Goal: Task Accomplishment & Management: Complete application form

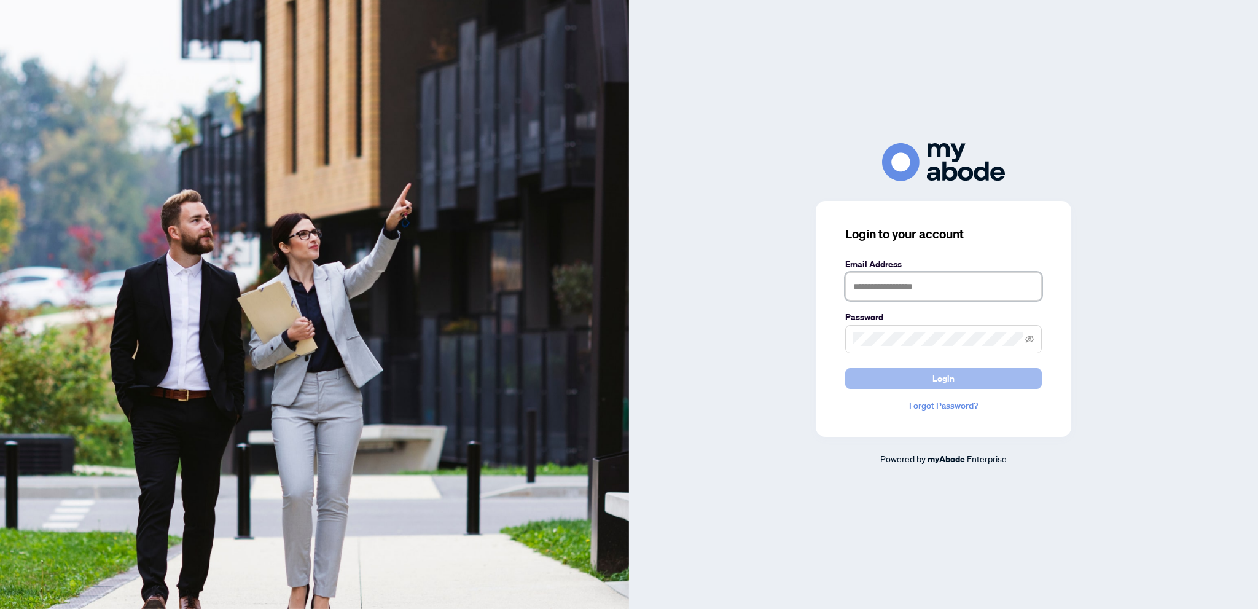
type input "**********"
click at [875, 375] on button "Login" at bounding box center [943, 378] width 197 height 21
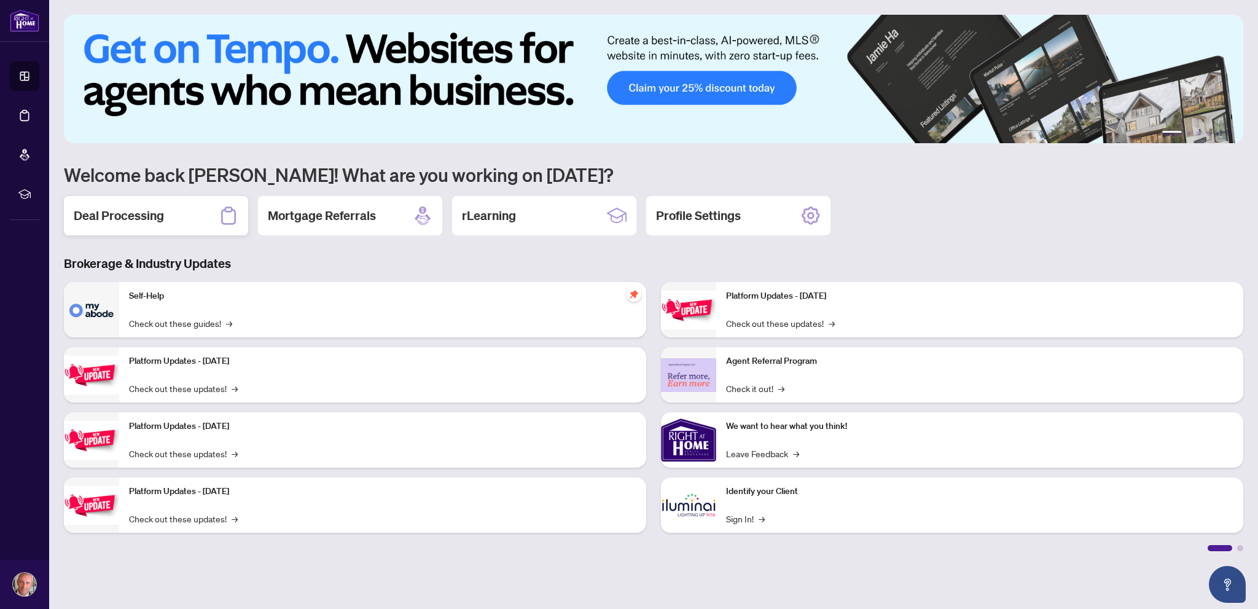
click at [162, 211] on h2 "Deal Processing" at bounding box center [119, 215] width 90 height 17
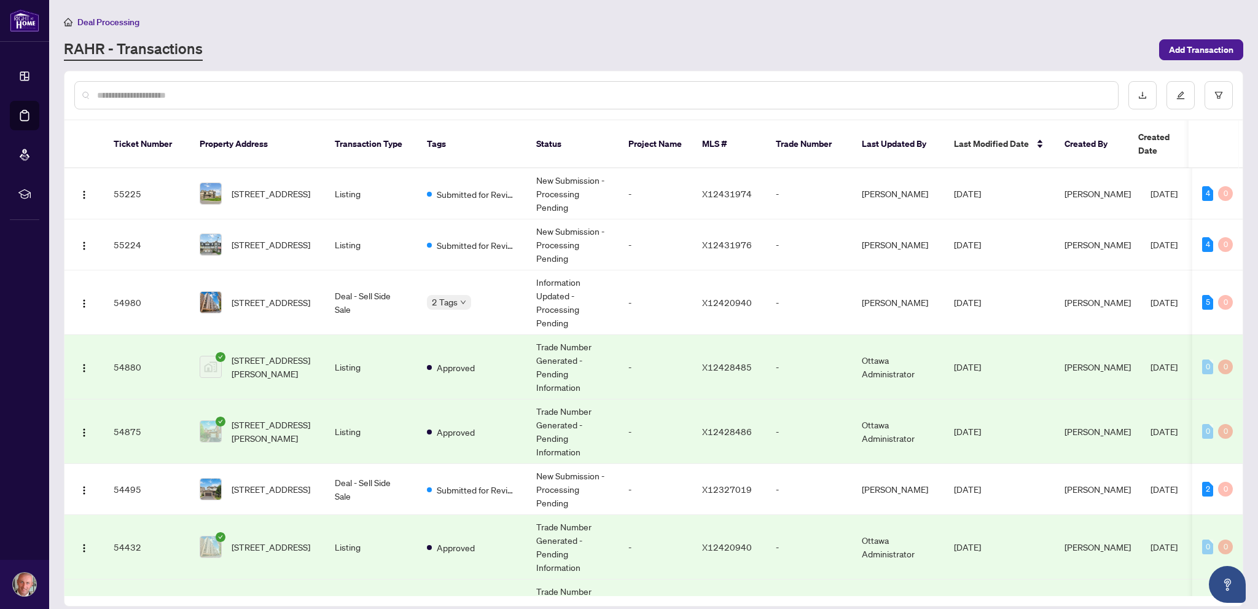
scroll to position [61, 0]
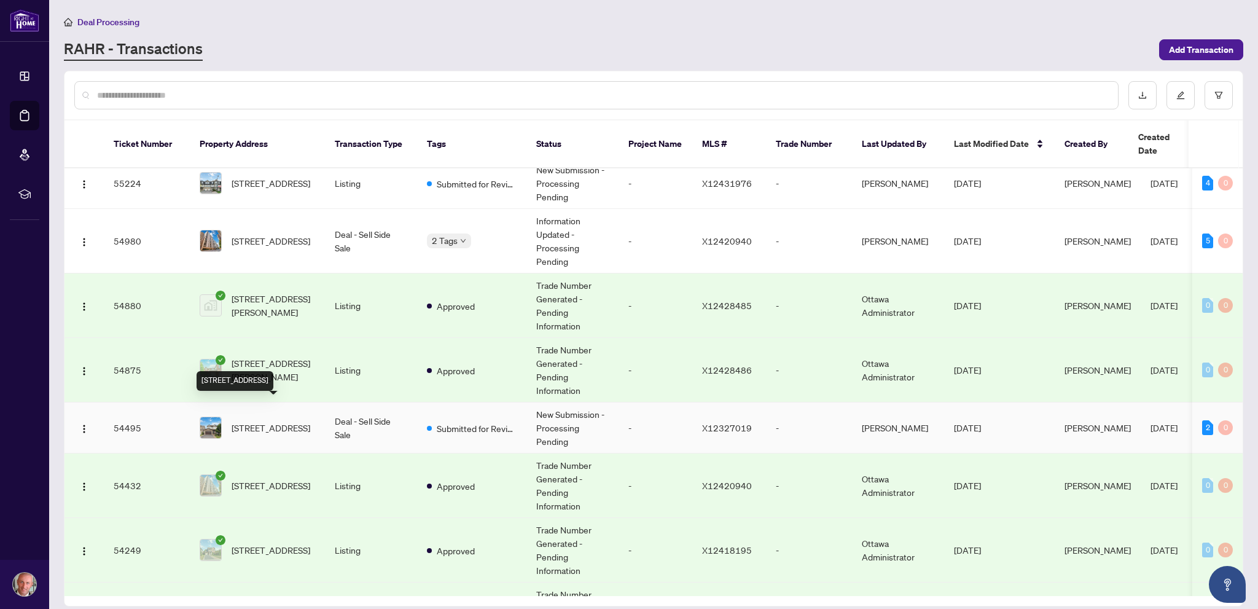
click at [257, 421] on span "220 Celtic Ridge Cres, Ottawa, Ontario K2W 0C1, Canada" at bounding box center [271, 428] width 79 height 14
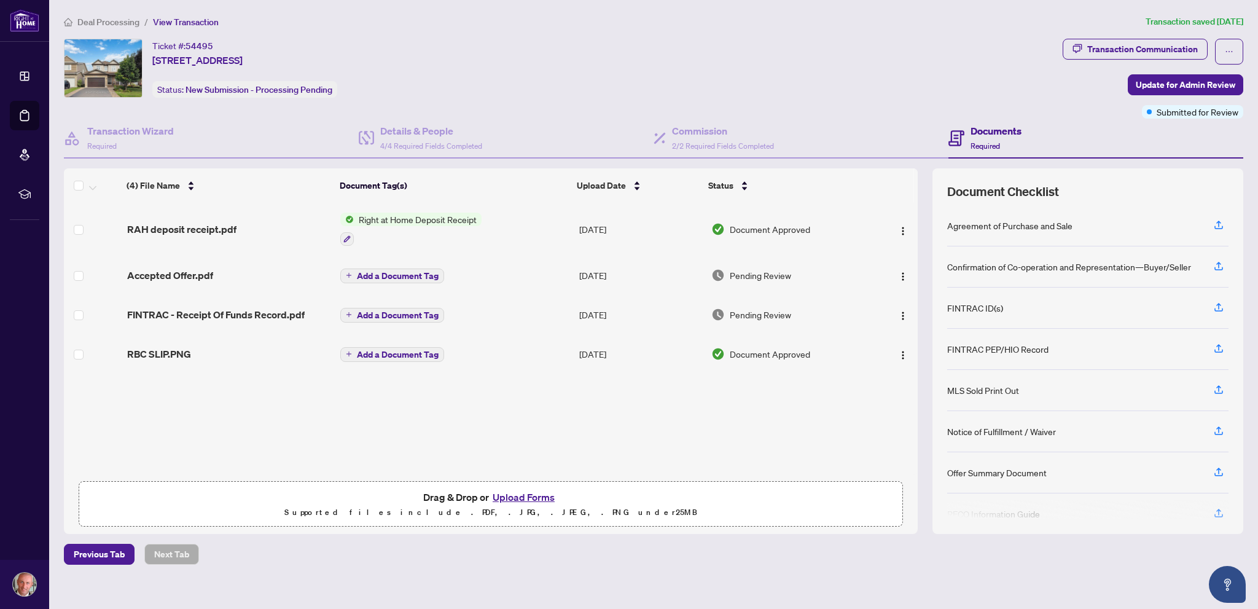
click at [523, 495] on button "Upload Forms" at bounding box center [523, 497] width 69 height 16
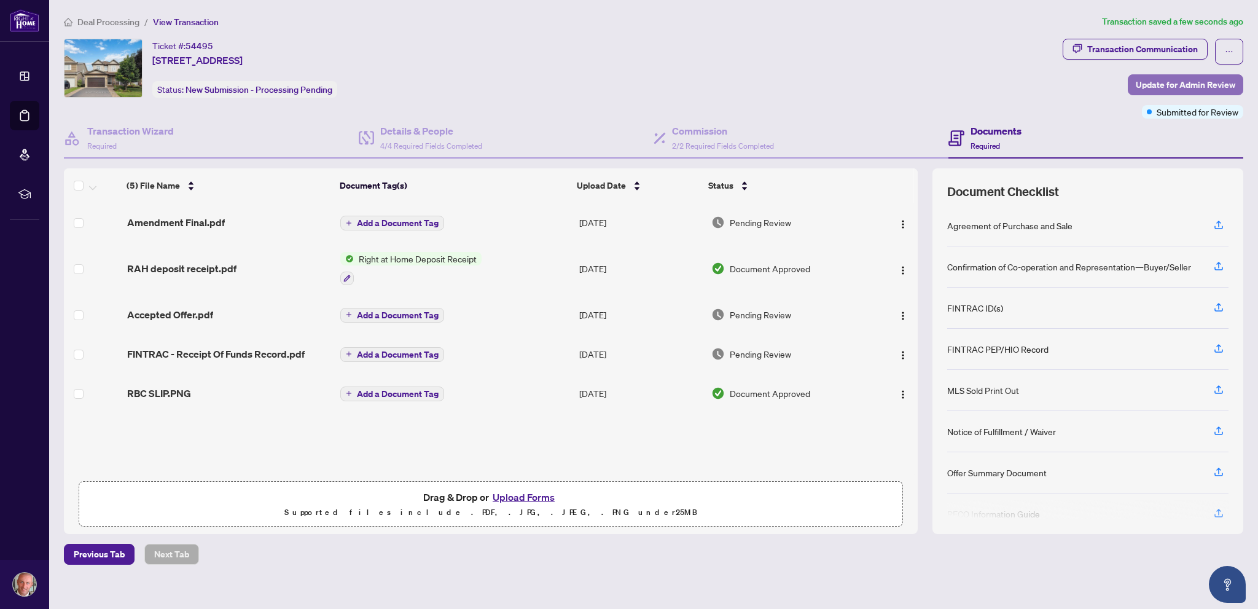
click at [1155, 80] on span "Update for Admin Review" at bounding box center [1185, 85] width 99 height 20
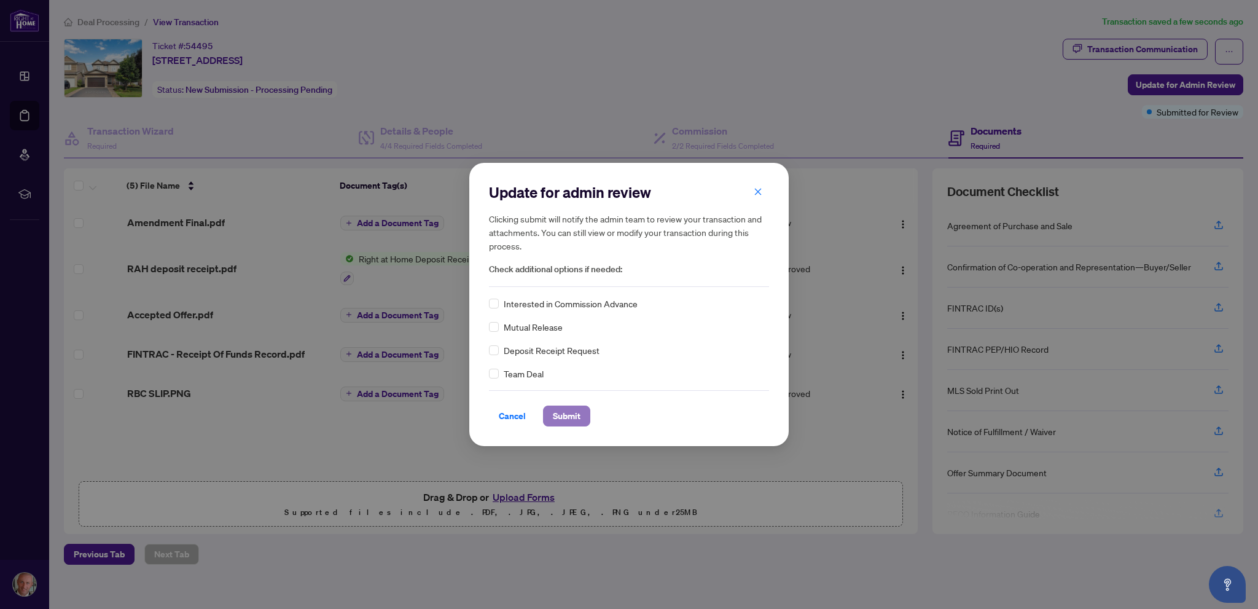
click at [569, 420] on span "Submit" at bounding box center [567, 416] width 28 height 20
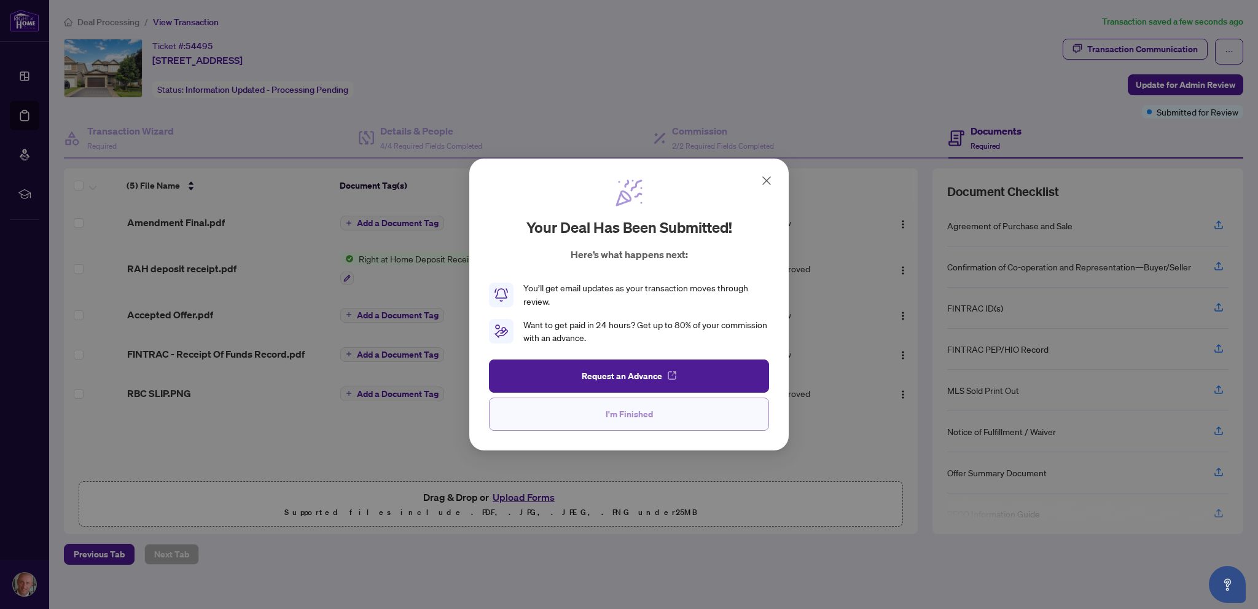
click at [634, 409] on span "I'm Finished" at bounding box center [629, 414] width 47 height 20
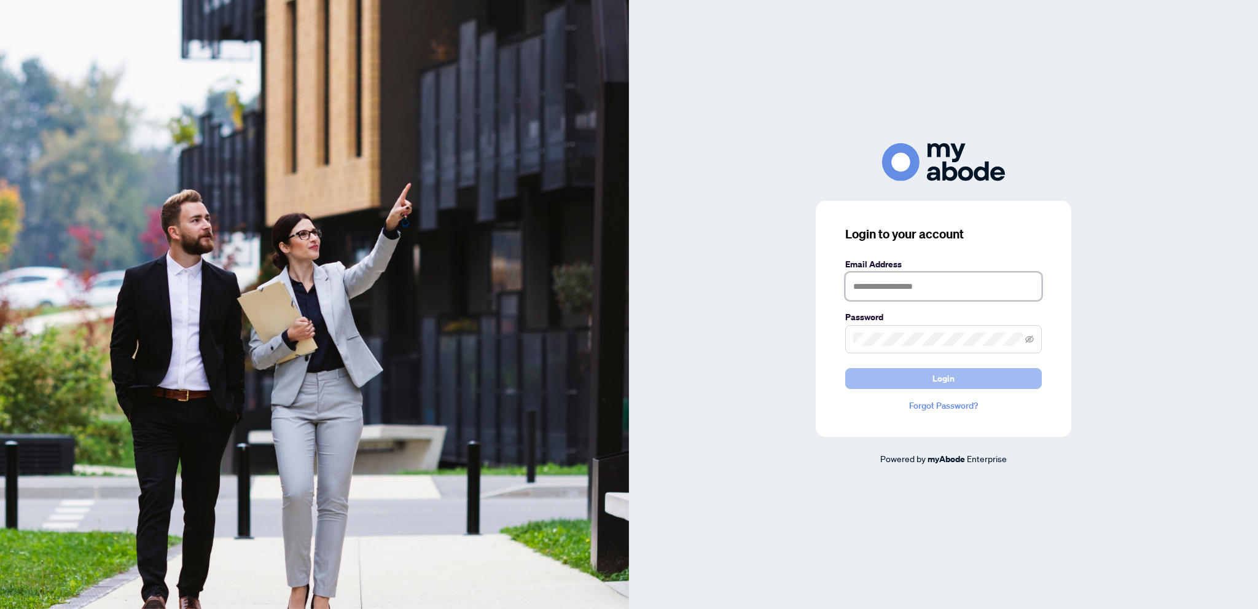
type input "**********"
click at [926, 376] on button "Login" at bounding box center [943, 378] width 197 height 21
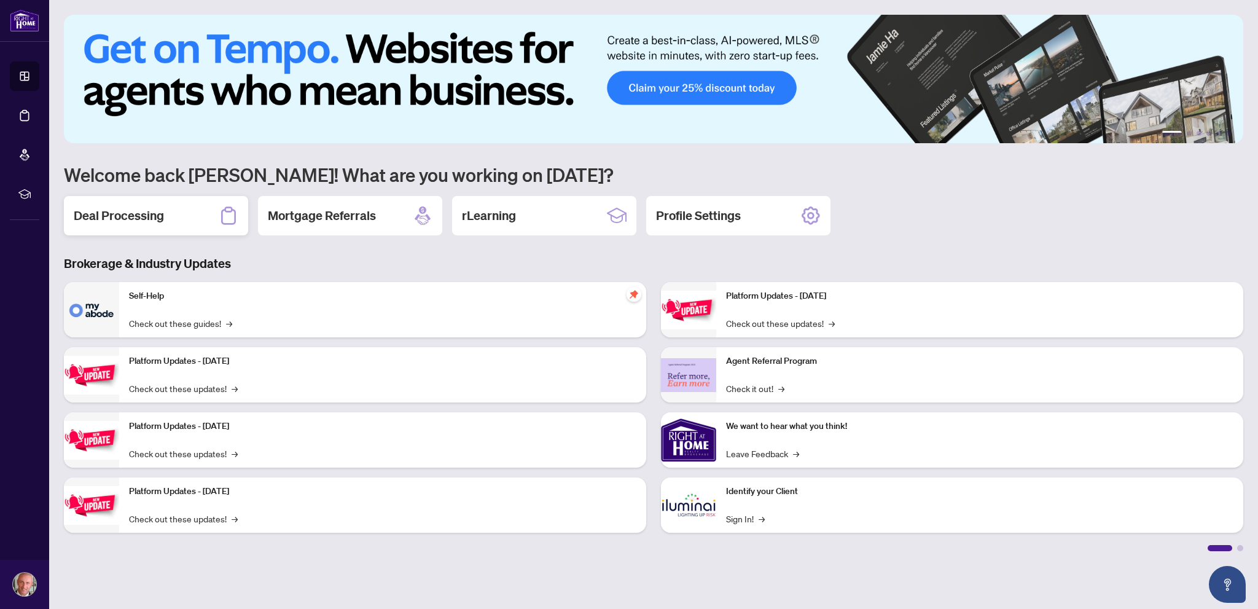
click at [162, 206] on div "Deal Processing" at bounding box center [156, 215] width 184 height 39
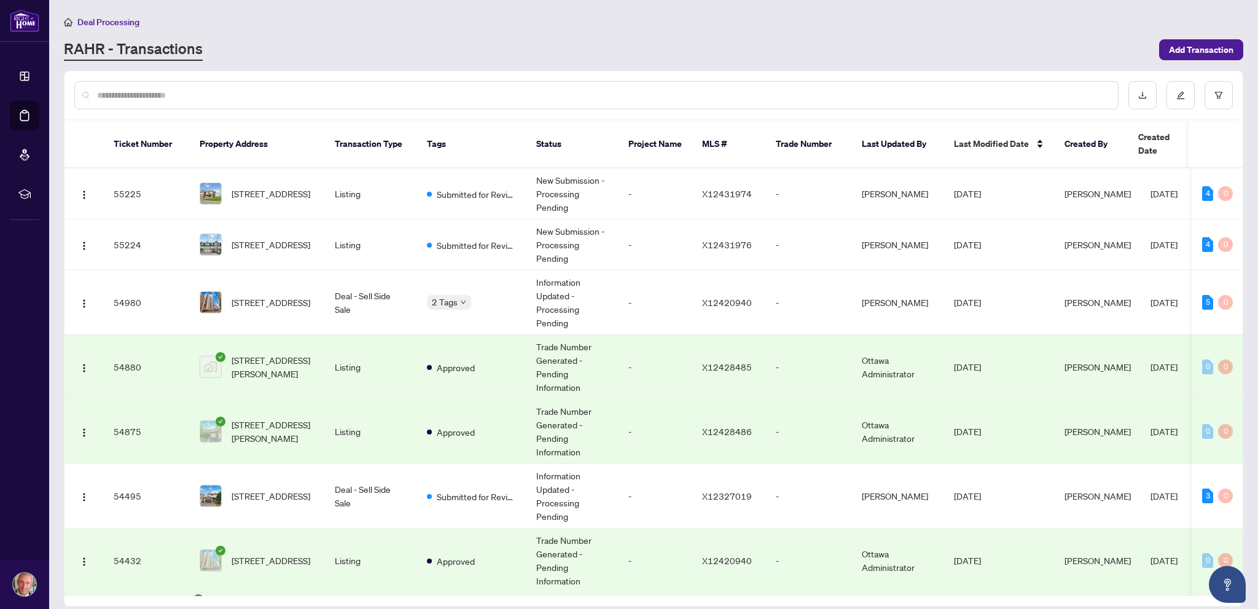
click at [429, 91] on input "text" at bounding box center [602, 95] width 1011 height 14
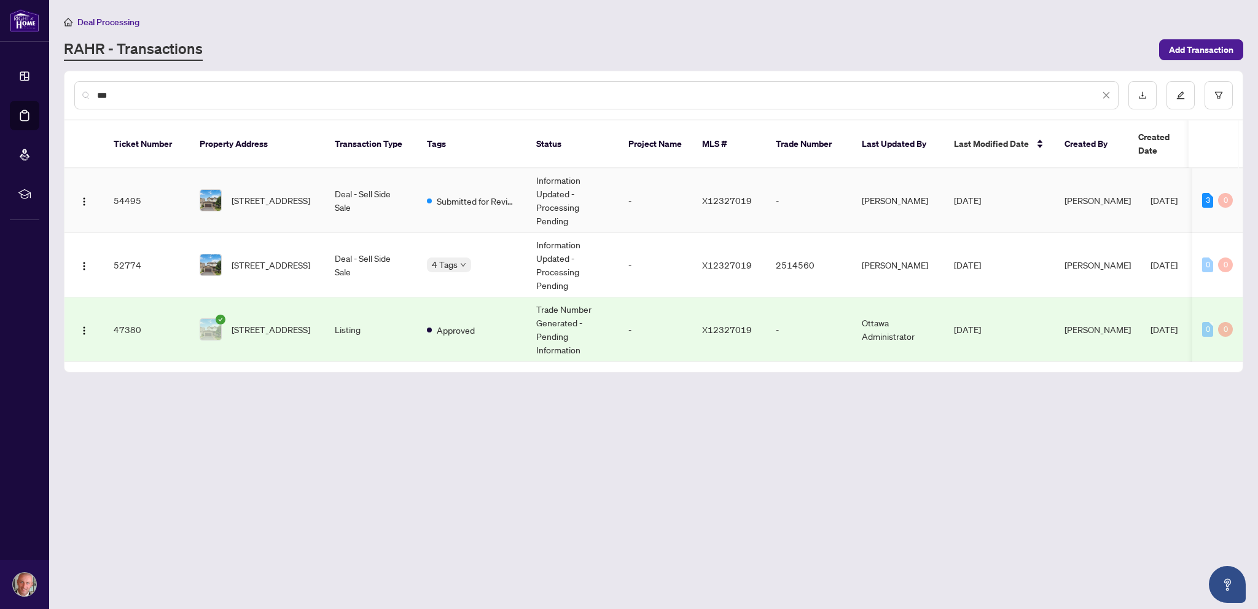
type input "***"
click at [345, 185] on td "Deal - Sell Side Sale" at bounding box center [371, 200] width 92 height 64
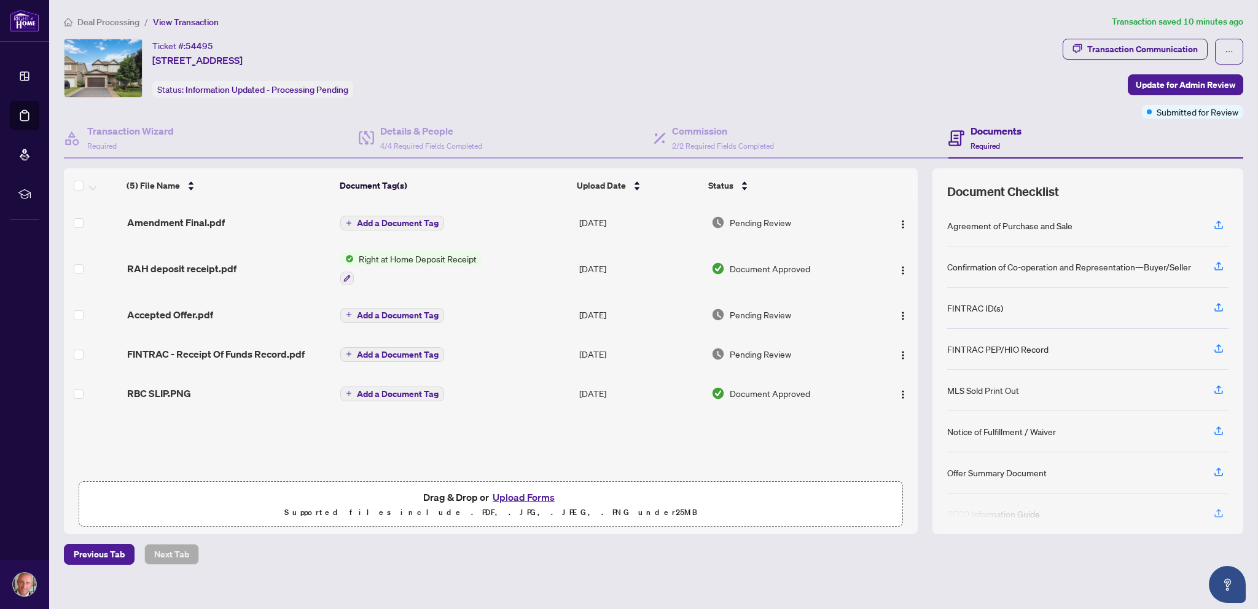
click at [522, 494] on button "Upload Forms" at bounding box center [523, 497] width 69 height 16
